Goal: Task Accomplishment & Management: Manage account settings

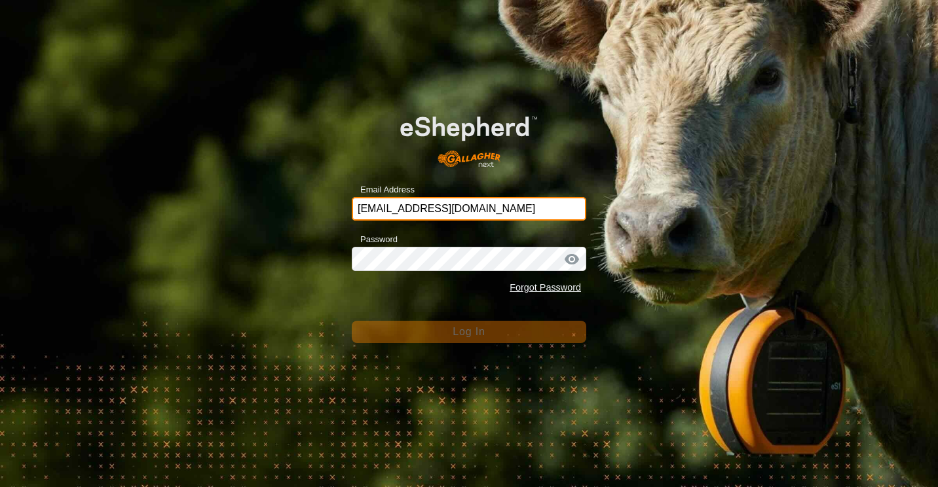
click at [477, 211] on input "[EMAIL_ADDRESS][DOMAIN_NAME]" at bounding box center [469, 209] width 234 height 24
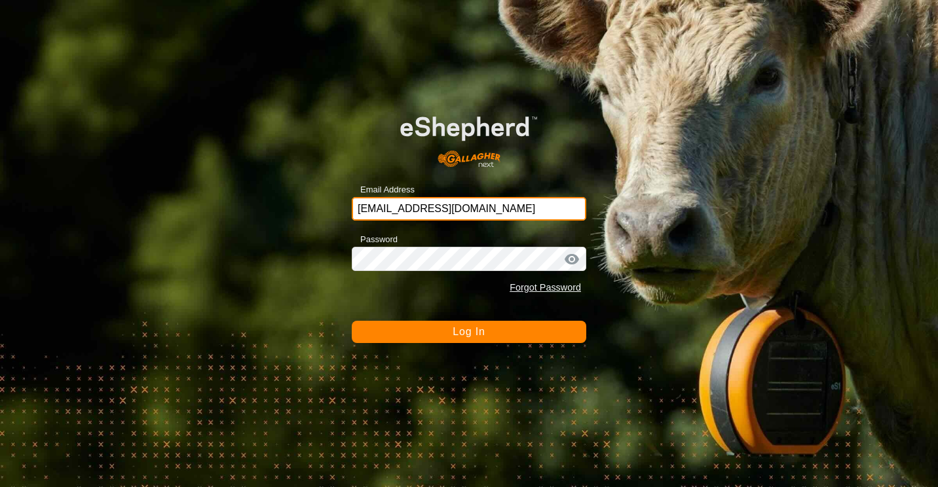
click at [486, 206] on input "[EMAIL_ADDRESS][DOMAIN_NAME]" at bounding box center [469, 209] width 234 height 24
click at [477, 326] on span "Log In" at bounding box center [468, 331] width 32 height 11
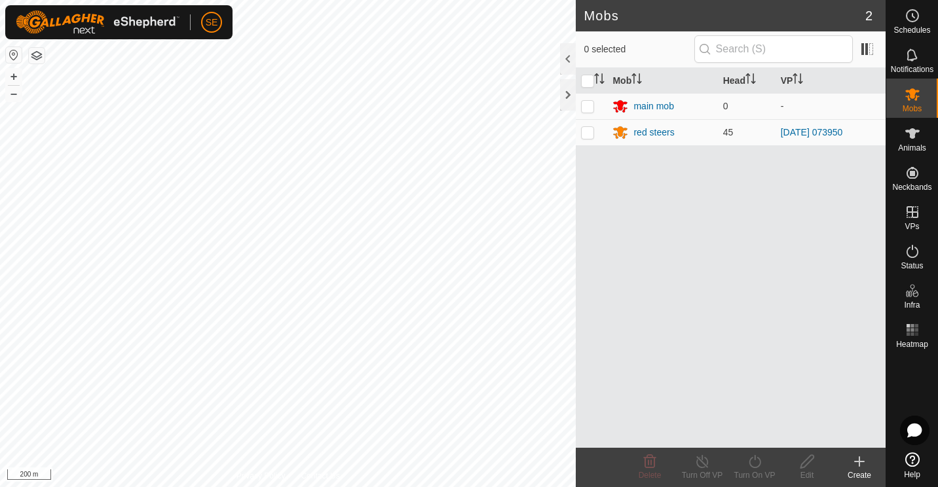
click at [35, 0] on html "SE Schedules Notifications Mobs Animals Neckbands VPs Status Infra Heatmap Help…" at bounding box center [469, 243] width 938 height 487
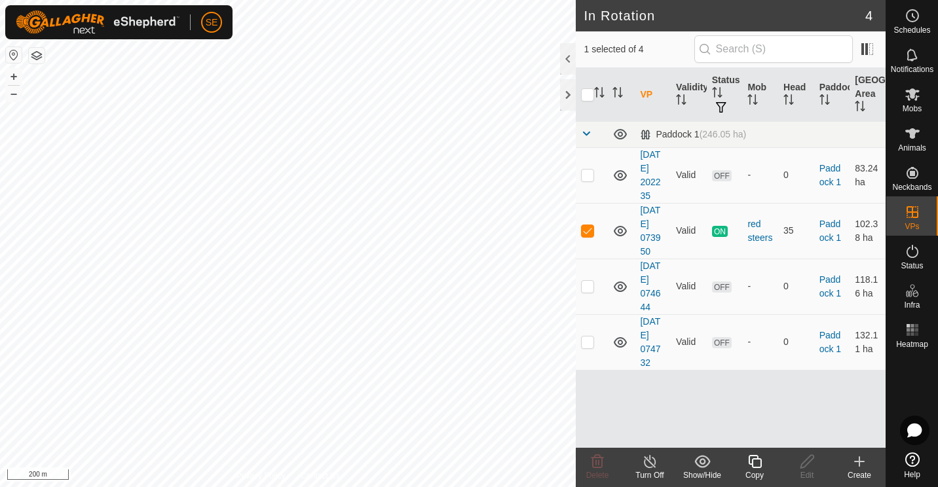
checkbox input "false"
checkbox input "true"
checkbox input "false"
